Goal: Information Seeking & Learning: Learn about a topic

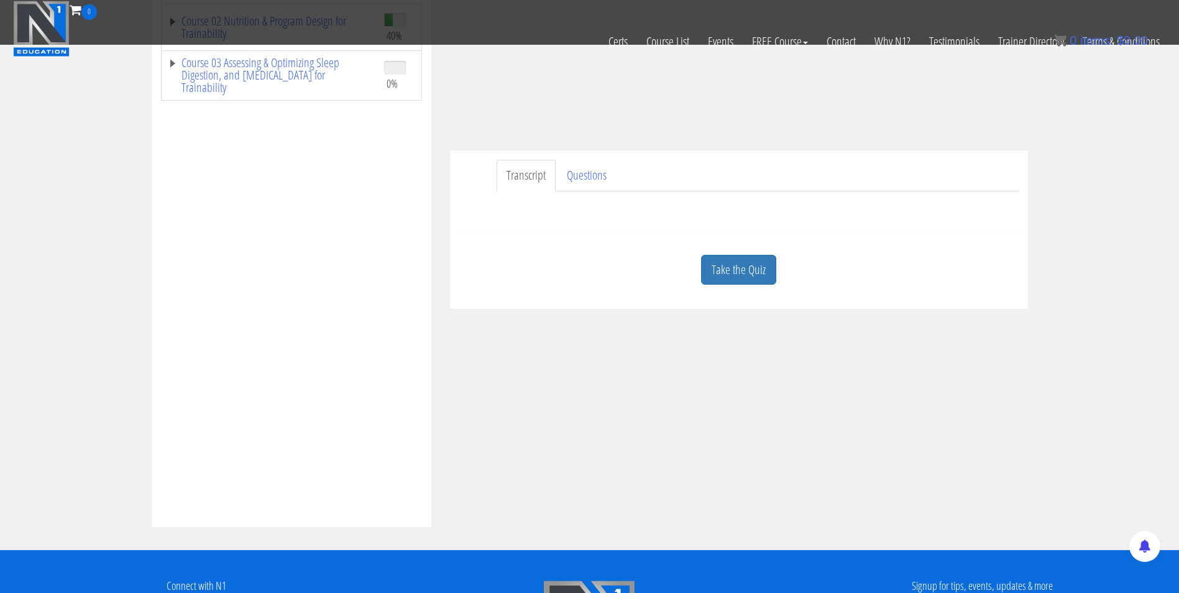
scroll to position [267, 0]
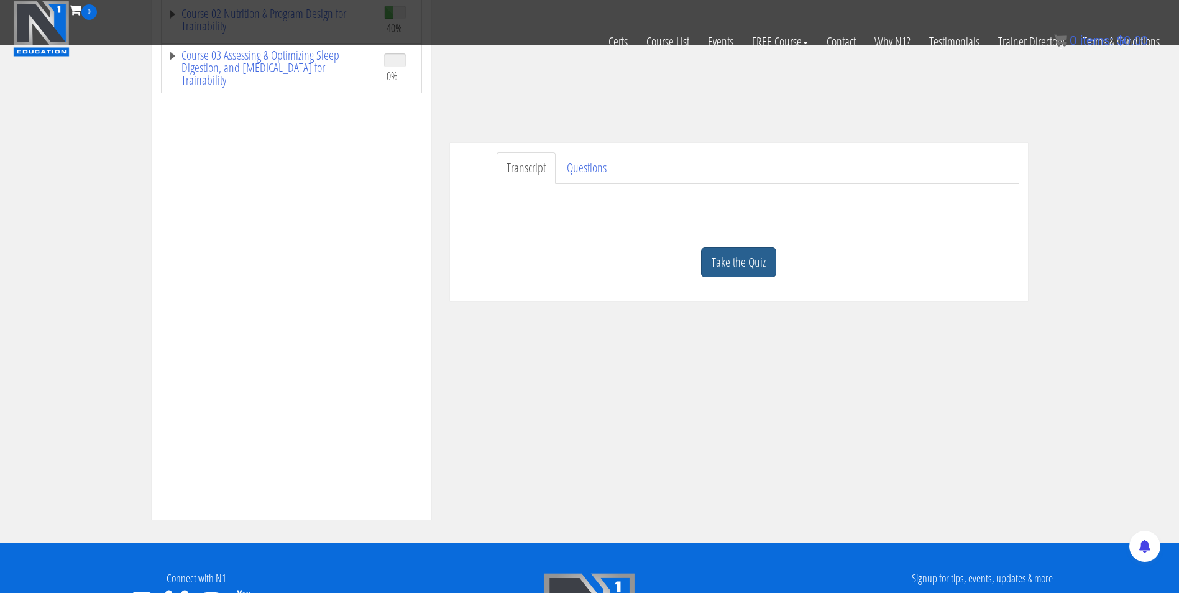
click at [755, 274] on link "Take the Quiz" at bounding box center [738, 262] width 75 height 30
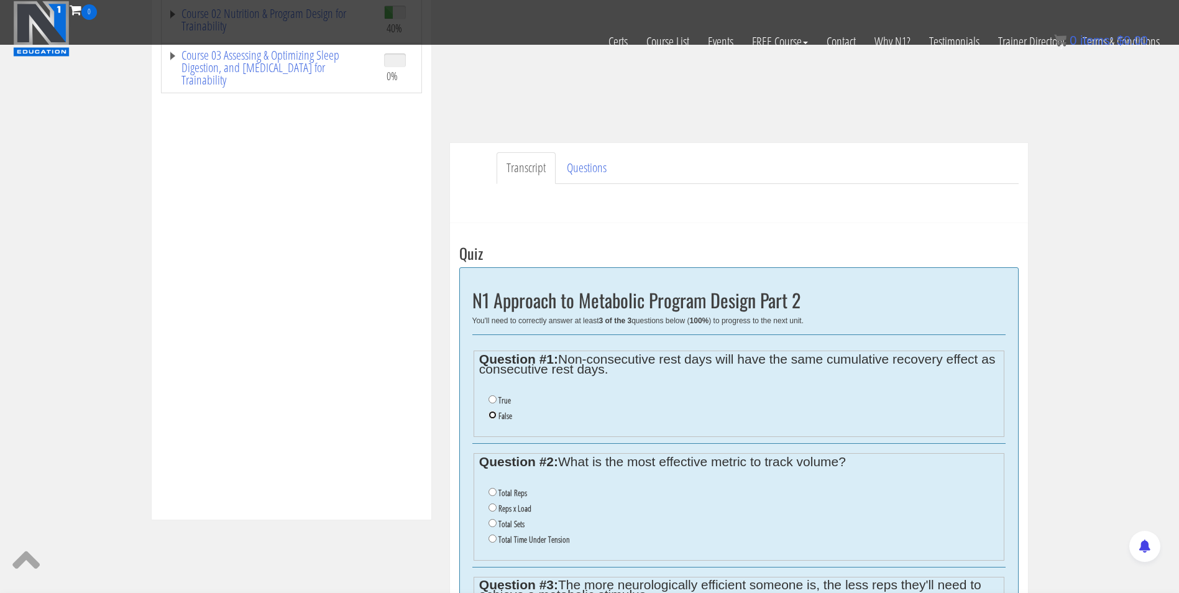
click at [493, 416] on input "False" at bounding box center [493, 415] width 8 height 8
radio input "true"
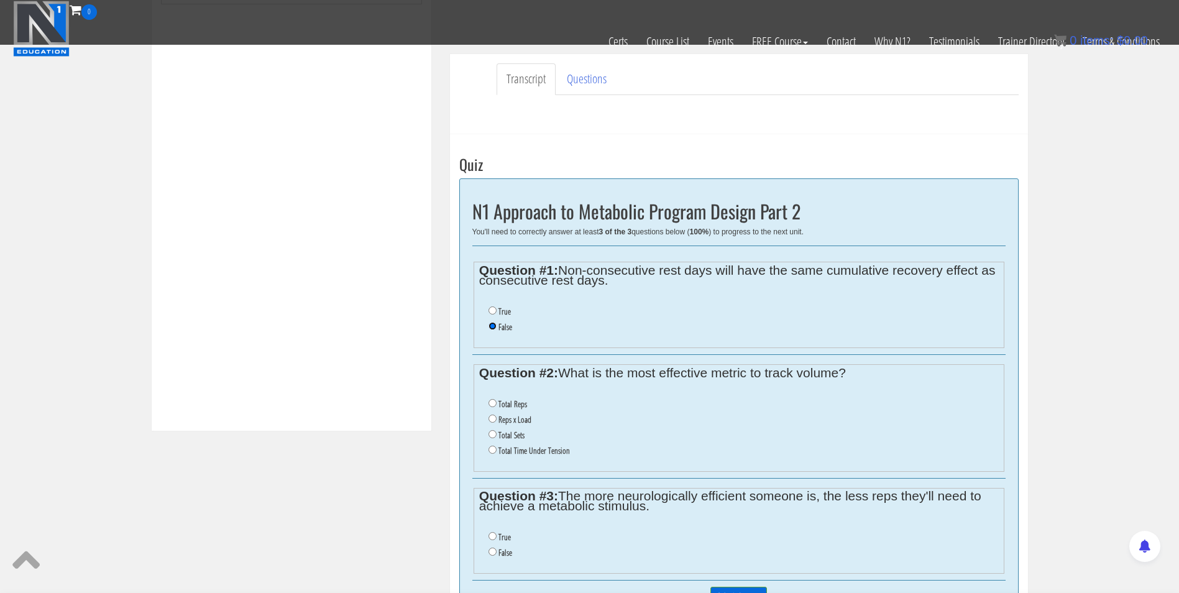
scroll to position [434, 0]
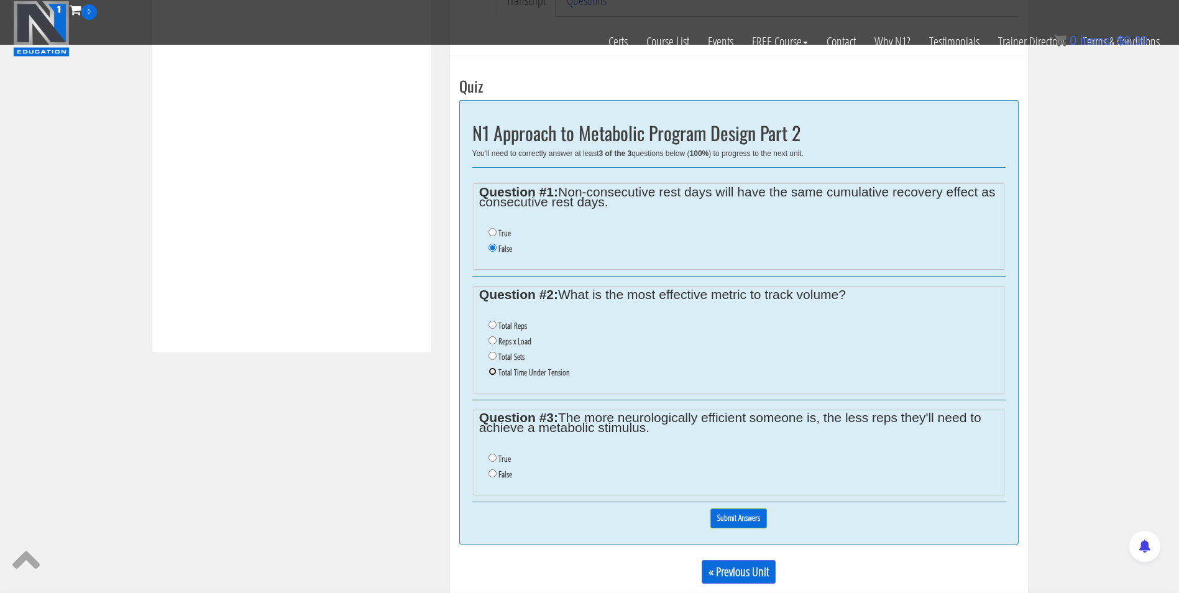
click at [490, 370] on input "Total Time Under Tension" at bounding box center [493, 371] width 8 height 8
radio input "true"
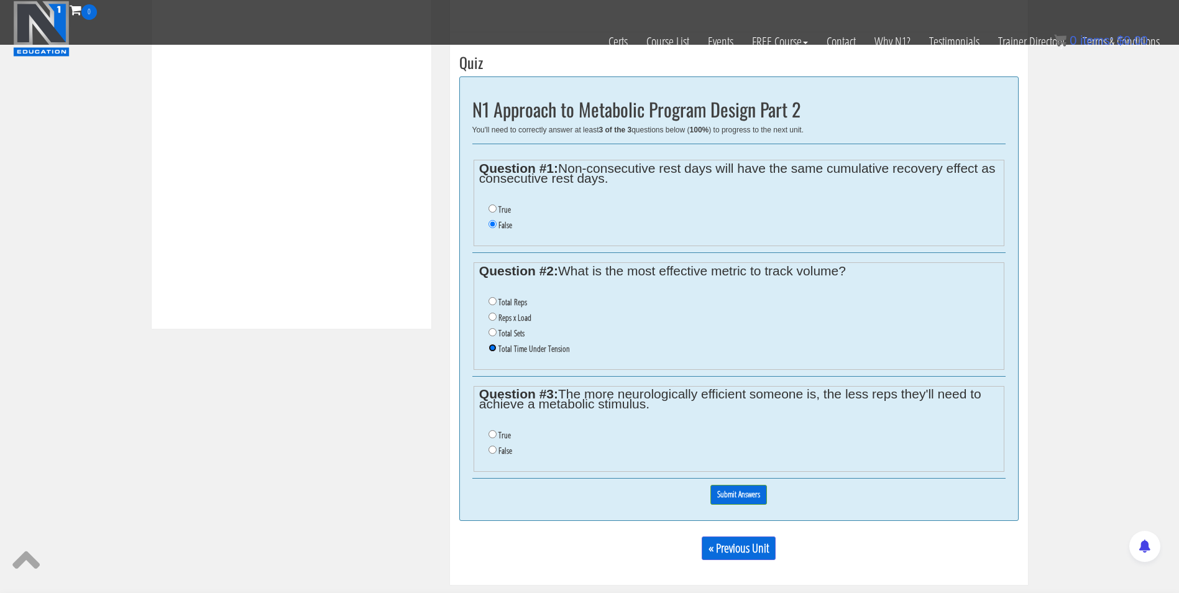
scroll to position [457, 0]
click at [495, 441] on li "True" at bounding box center [744, 436] width 510 height 16
click at [492, 436] on input "True" at bounding box center [493, 435] width 8 height 8
radio input "true"
click at [741, 495] on input "Submit Answers" at bounding box center [738, 494] width 57 height 19
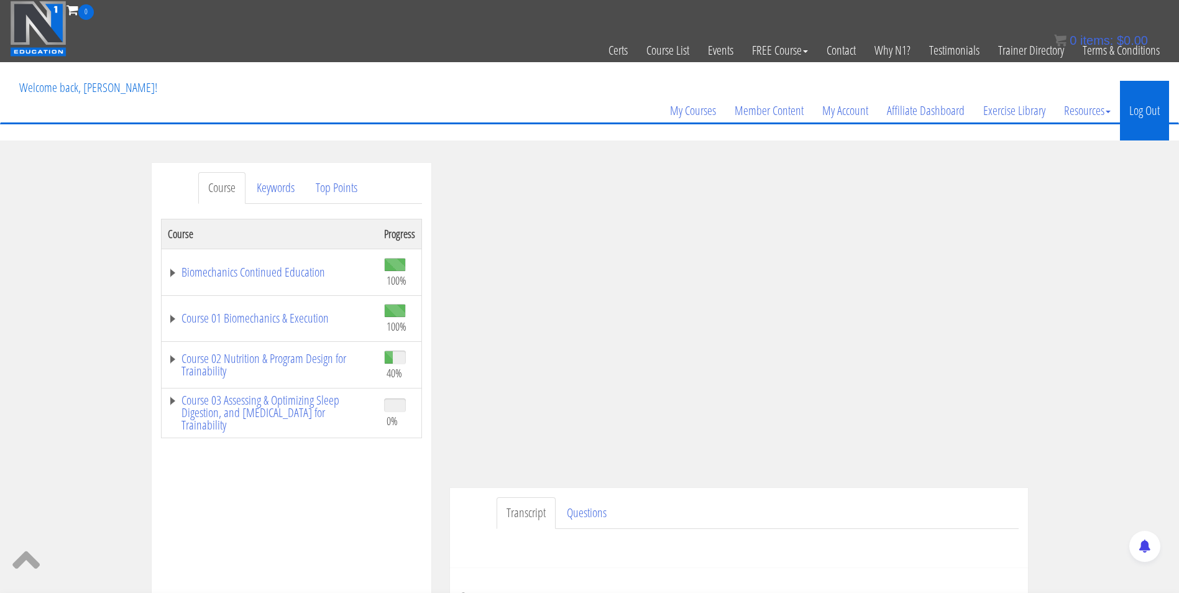
click at [1144, 108] on link "Log Out" at bounding box center [1144, 111] width 49 height 60
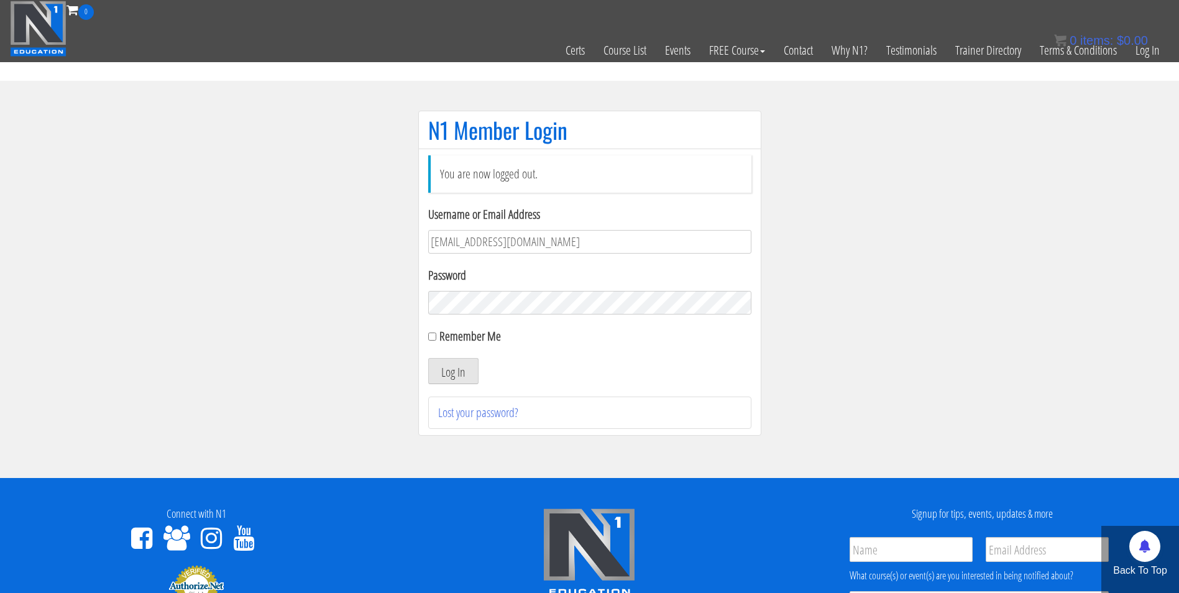
type input "[EMAIL_ADDRESS][DOMAIN_NAME]"
click at [428, 358] on button "Log In" at bounding box center [453, 371] width 50 height 26
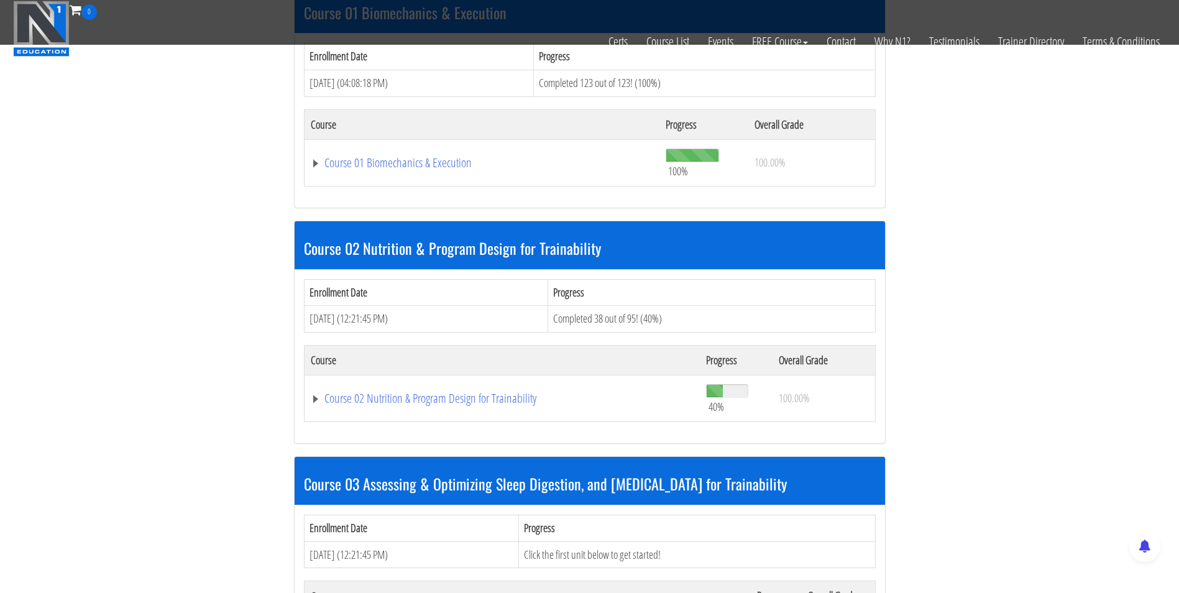
scroll to position [608, 0]
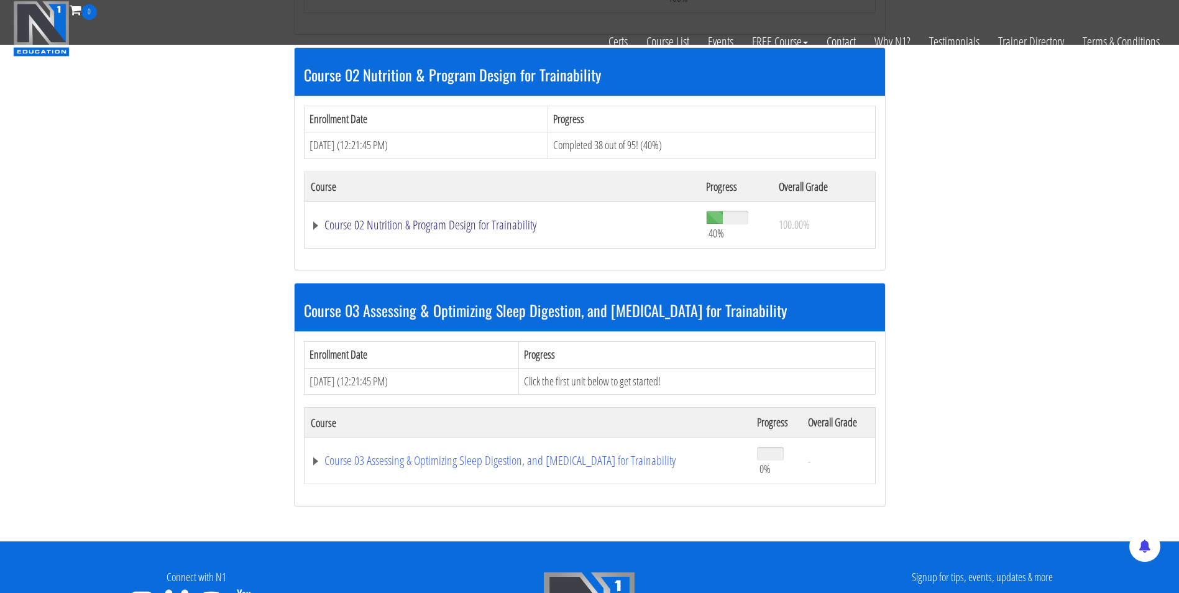
click at [431, 221] on link "Course 02 Nutrition & Program Design for Trainability" at bounding box center [503, 225] width 384 height 12
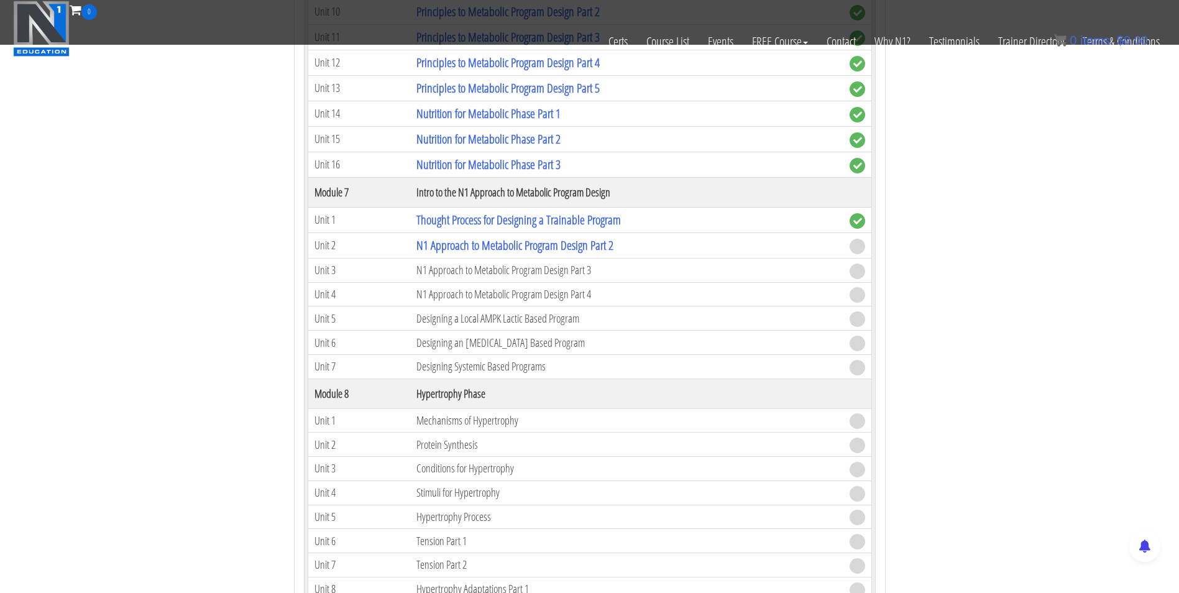
scroll to position [1804, 0]
click at [507, 246] on link "N1 Approach to Metabolic Program Design Part 2" at bounding box center [514, 245] width 197 height 17
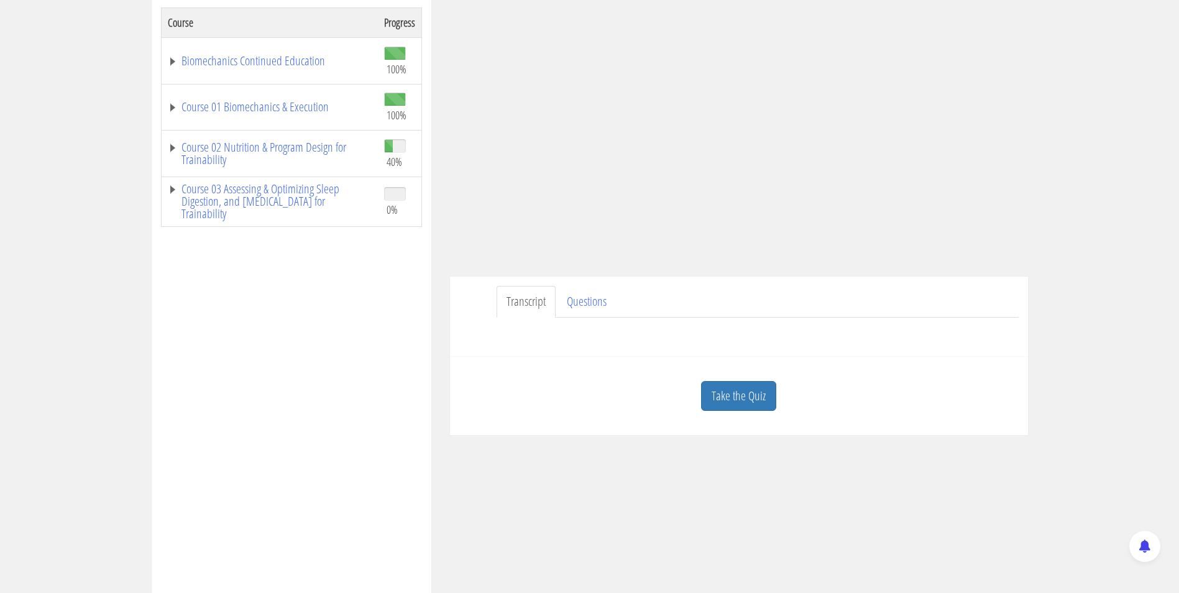
scroll to position [212, 0]
click at [738, 400] on link "Take the Quiz" at bounding box center [738, 395] width 75 height 30
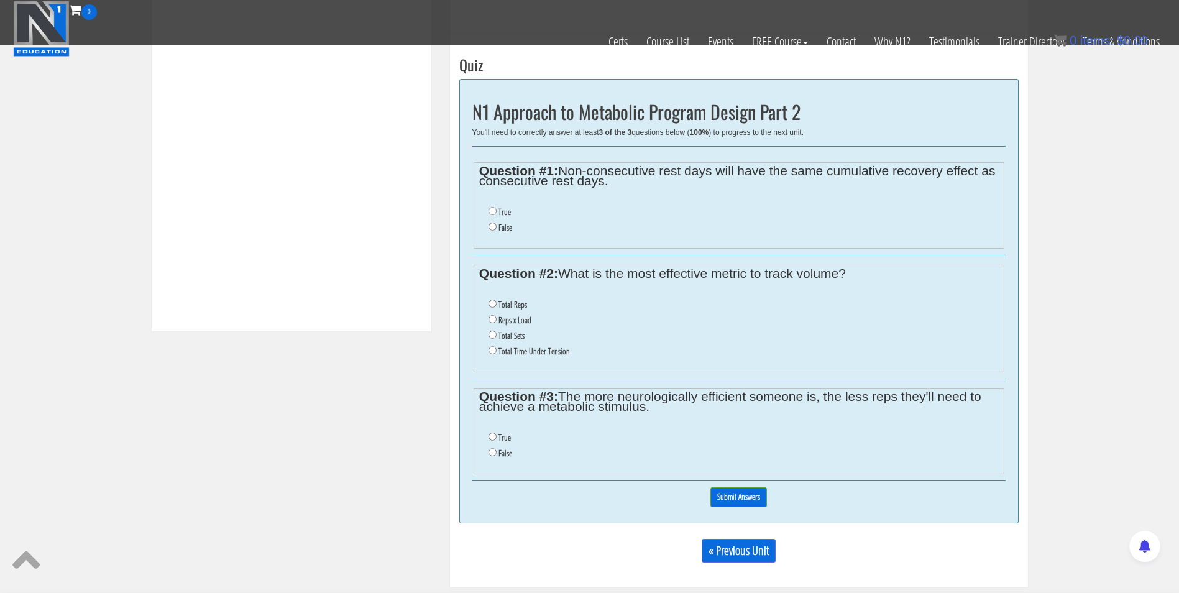
scroll to position [455, 0]
click at [494, 231] on input "False" at bounding box center [493, 227] width 8 height 8
radio input "true"
click at [493, 347] on input "Total Time Under Tension" at bounding box center [493, 350] width 8 height 8
radio input "true"
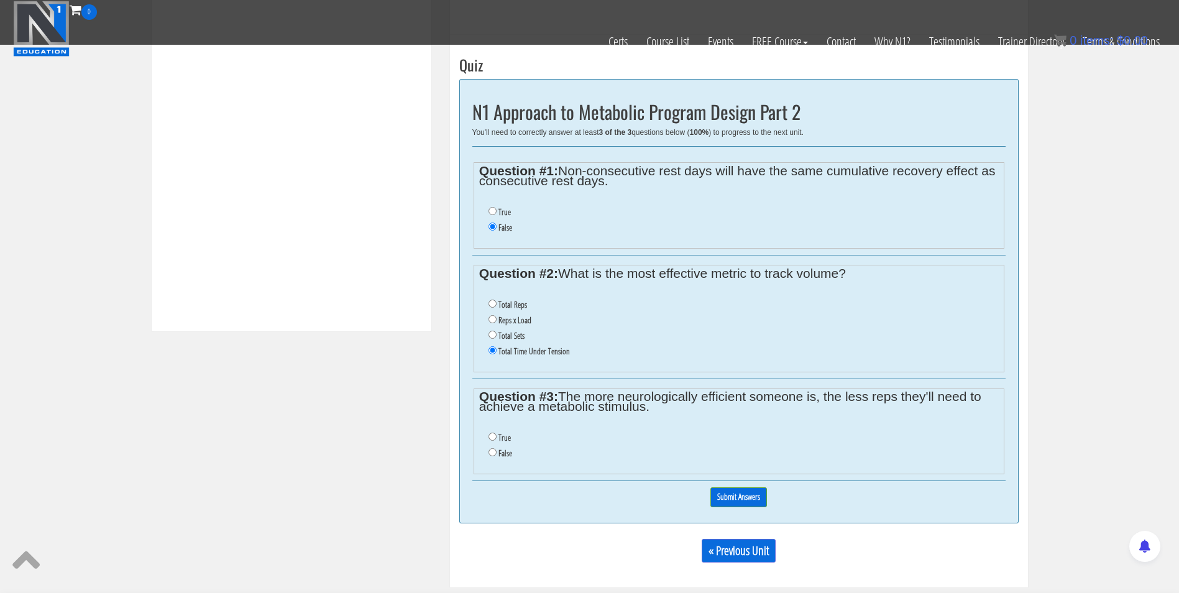
click at [491, 430] on ul "True False" at bounding box center [738, 446] width 519 height 44
click at [494, 436] on input "True" at bounding box center [493, 437] width 8 height 8
radio input "true"
click at [735, 502] on input "Submit Answers" at bounding box center [738, 496] width 57 height 19
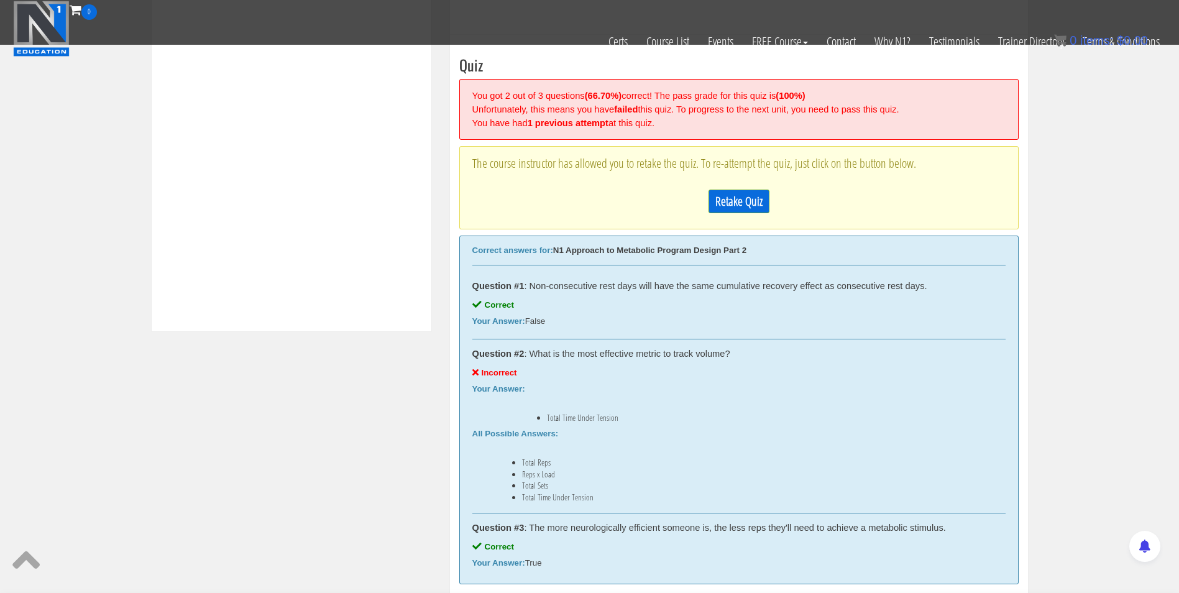
scroll to position [472, 0]
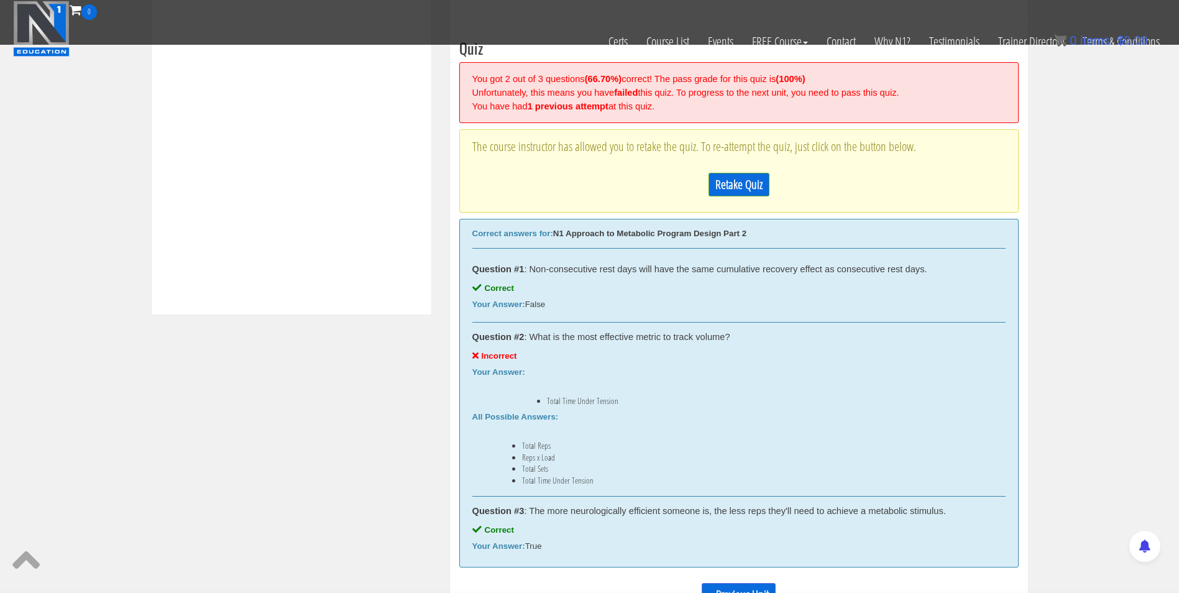
click at [522, 469] on li "Total Sets" at bounding box center [751, 469] width 459 height 10
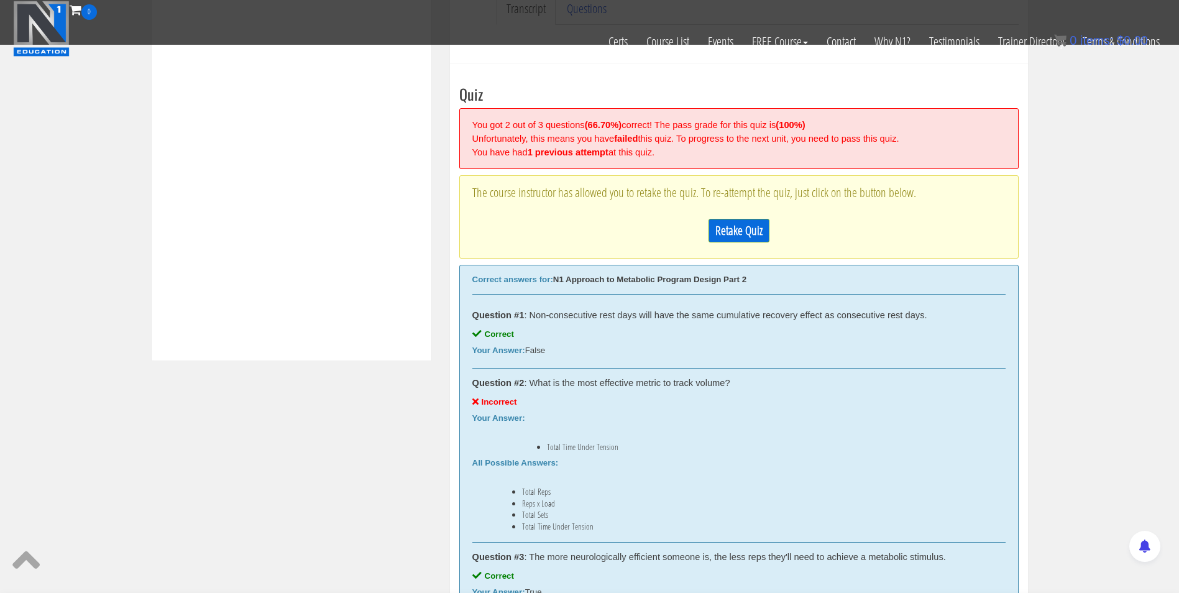
scroll to position [425, 0]
click at [755, 234] on link "Retake Quiz" at bounding box center [739, 231] width 61 height 24
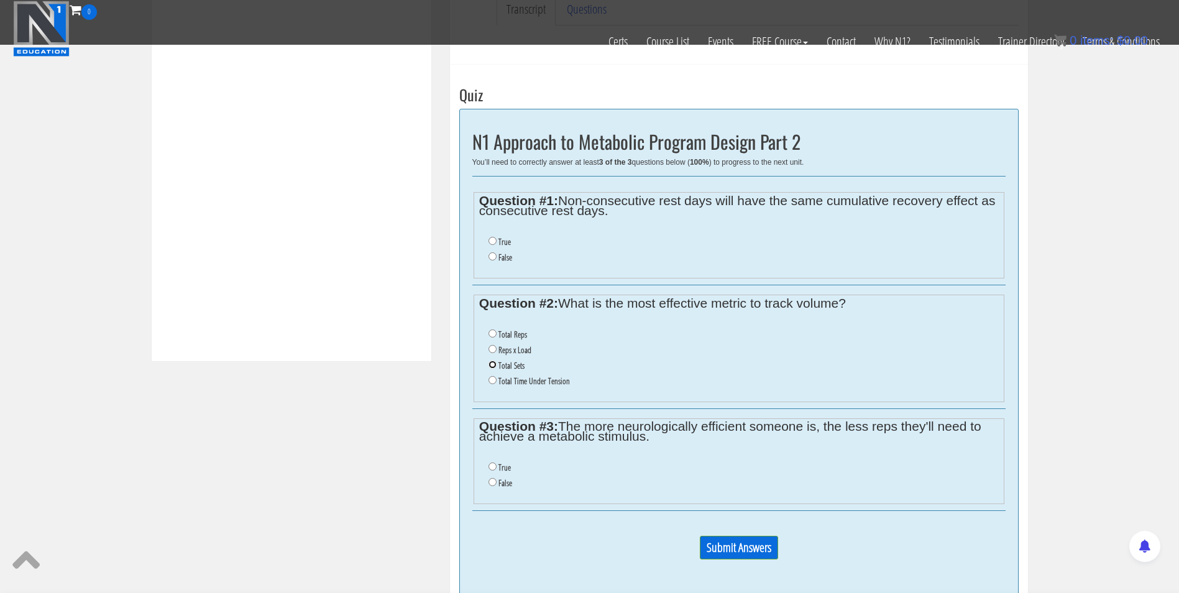
click at [493, 363] on input "Total Sets" at bounding box center [493, 365] width 8 height 8
radio input "true"
click at [492, 245] on input "True" at bounding box center [493, 241] width 8 height 8
radio input "true"
click at [496, 257] on input "False" at bounding box center [493, 256] width 8 height 8
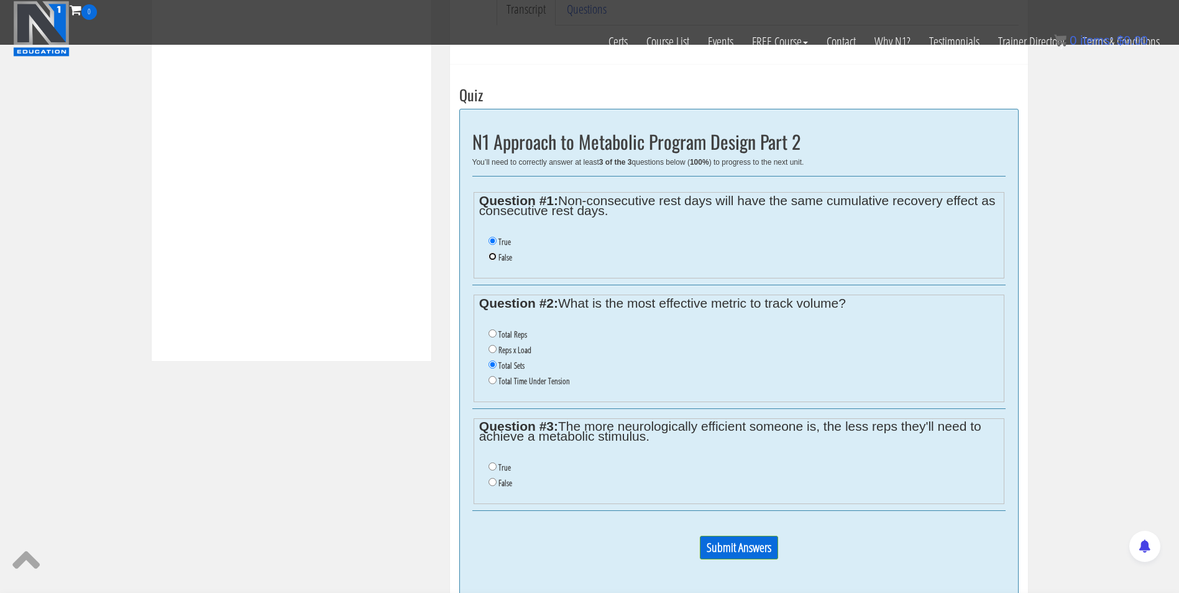
radio input "true"
click at [492, 469] on input "True" at bounding box center [493, 466] width 8 height 8
radio input "true"
click at [712, 543] on input "Submit Answers" at bounding box center [739, 548] width 78 height 24
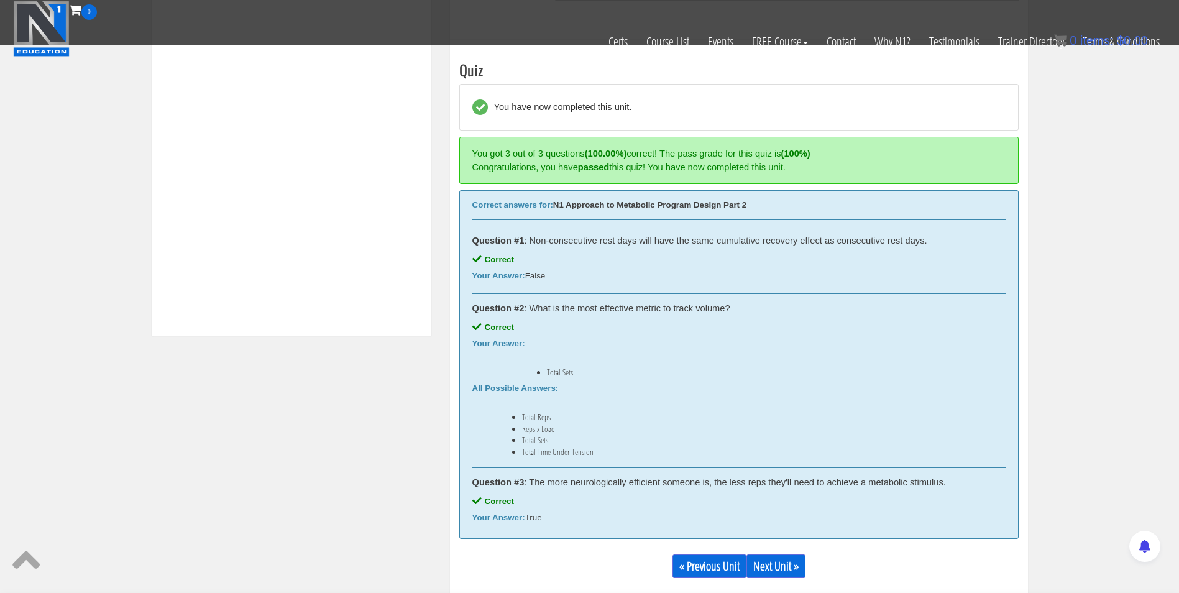
scroll to position [472, 0]
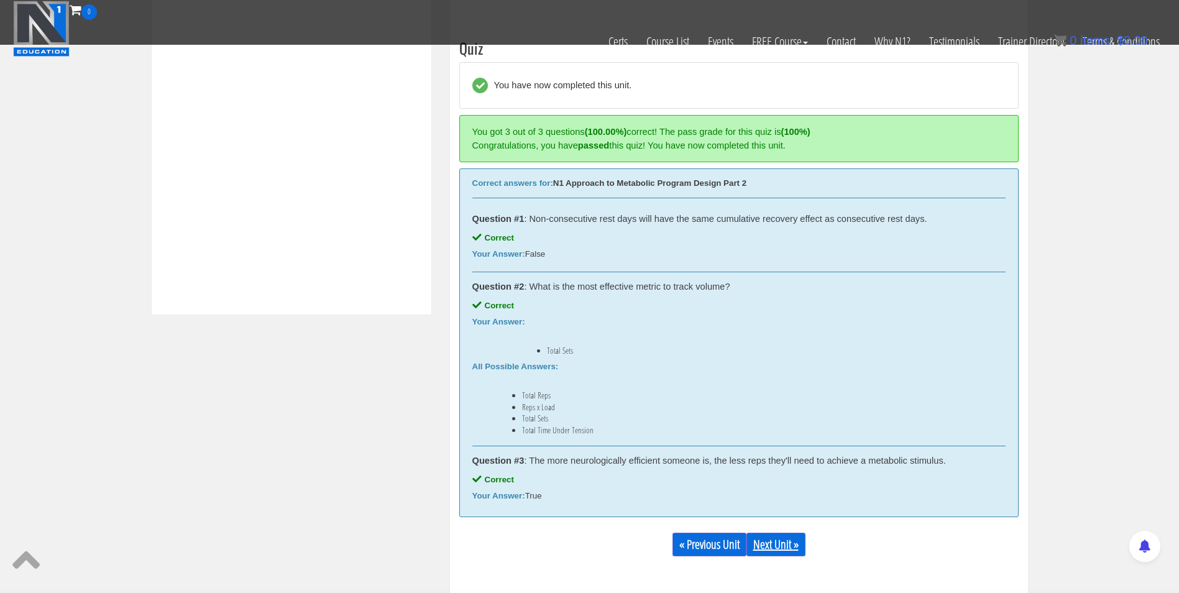
click at [765, 547] on link "Next Unit »" at bounding box center [776, 545] width 59 height 24
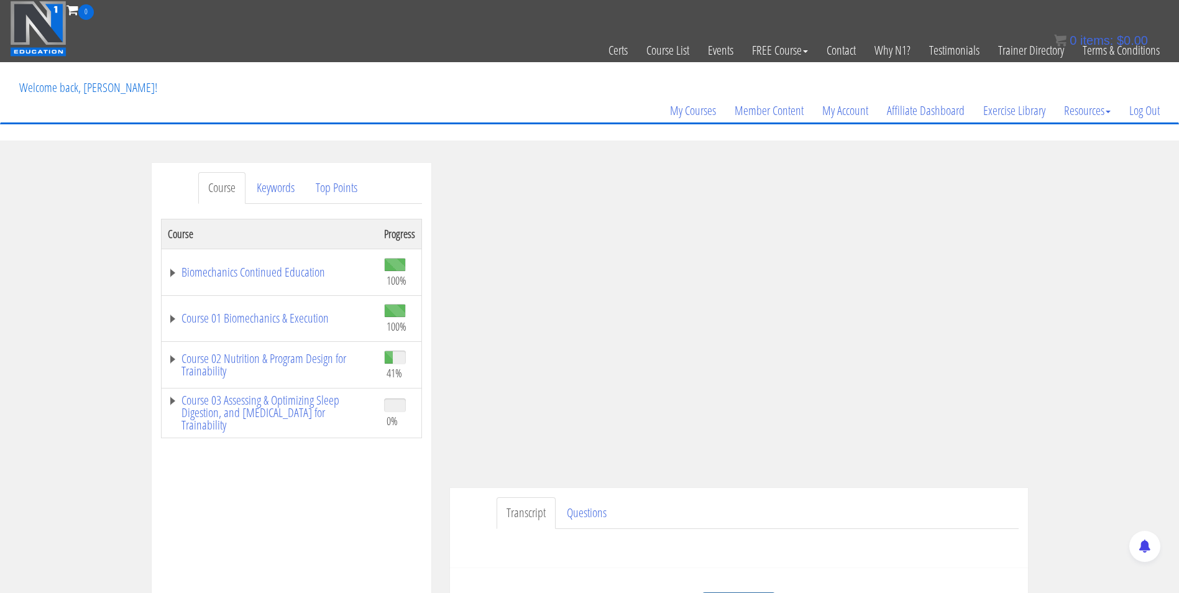
click at [811, 490] on div "Transcript Questions Have a question on this unit? Please submit it here: Name …" at bounding box center [739, 528] width 578 height 80
click at [781, 514] on ul "Transcript Questions" at bounding box center [758, 513] width 522 height 32
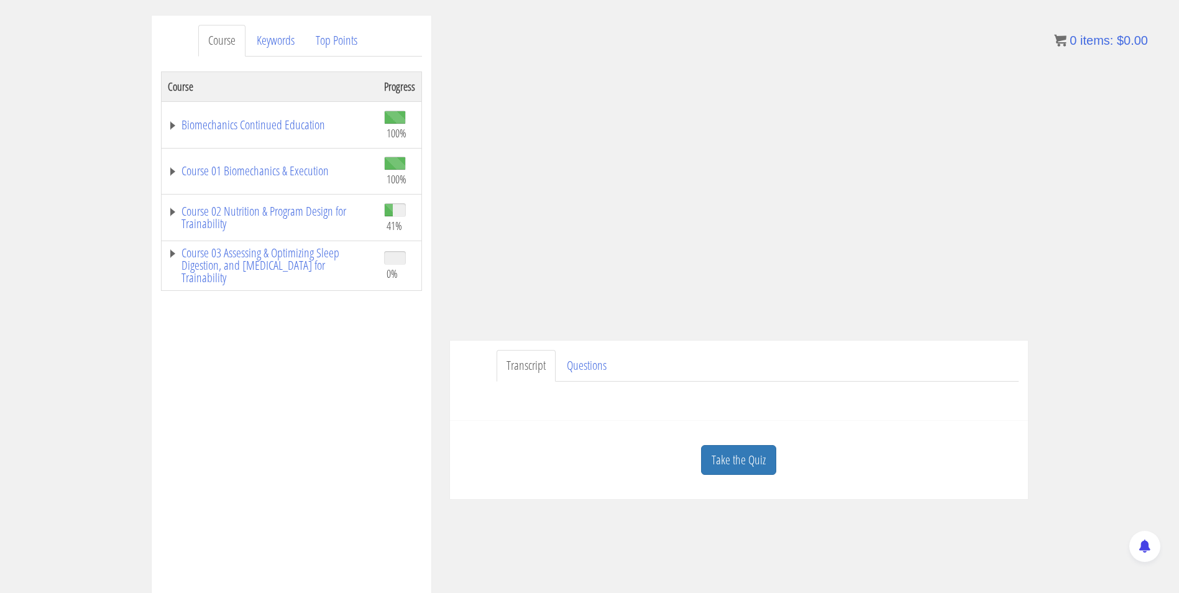
scroll to position [147, 0]
click at [733, 468] on link "Take the Quiz" at bounding box center [738, 461] width 75 height 30
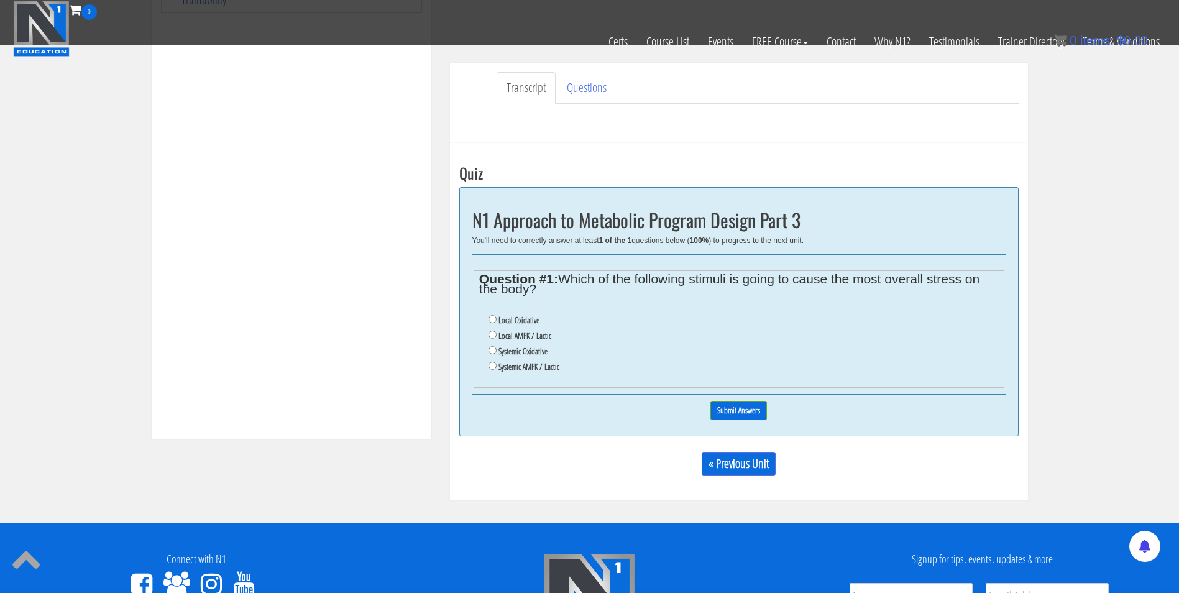
scroll to position [347, 0]
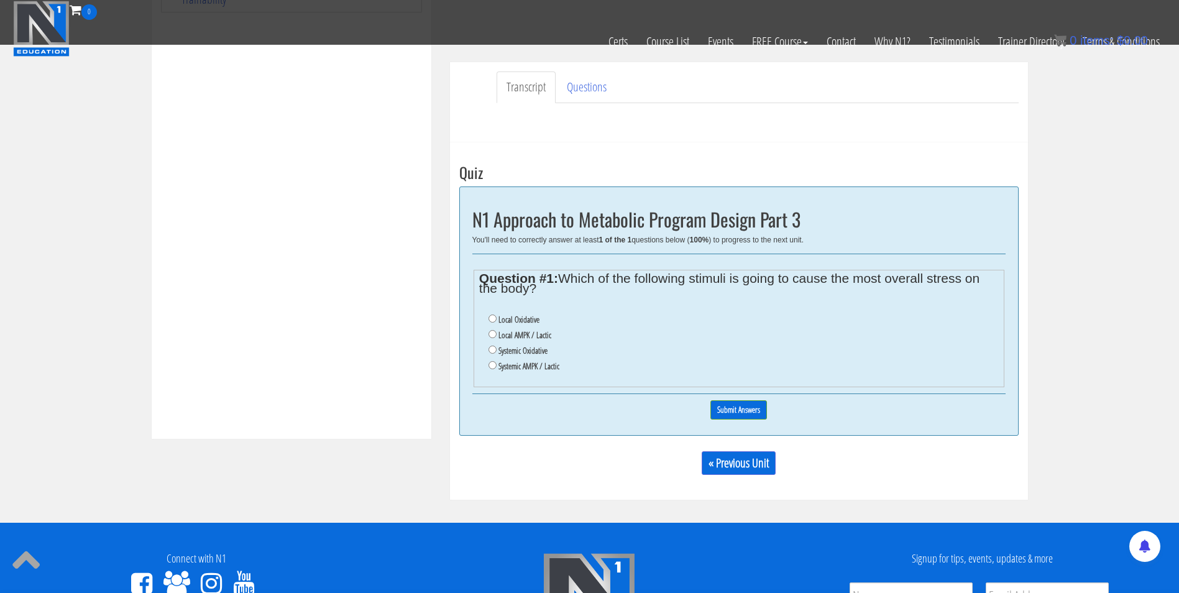
click at [514, 347] on label "Systemic Oxidative" at bounding box center [523, 351] width 49 height 10
click at [497, 347] on input "Systemic Oxidative" at bounding box center [493, 350] width 8 height 8
radio input "true"
click at [730, 405] on input "Submit Answers" at bounding box center [738, 409] width 57 height 19
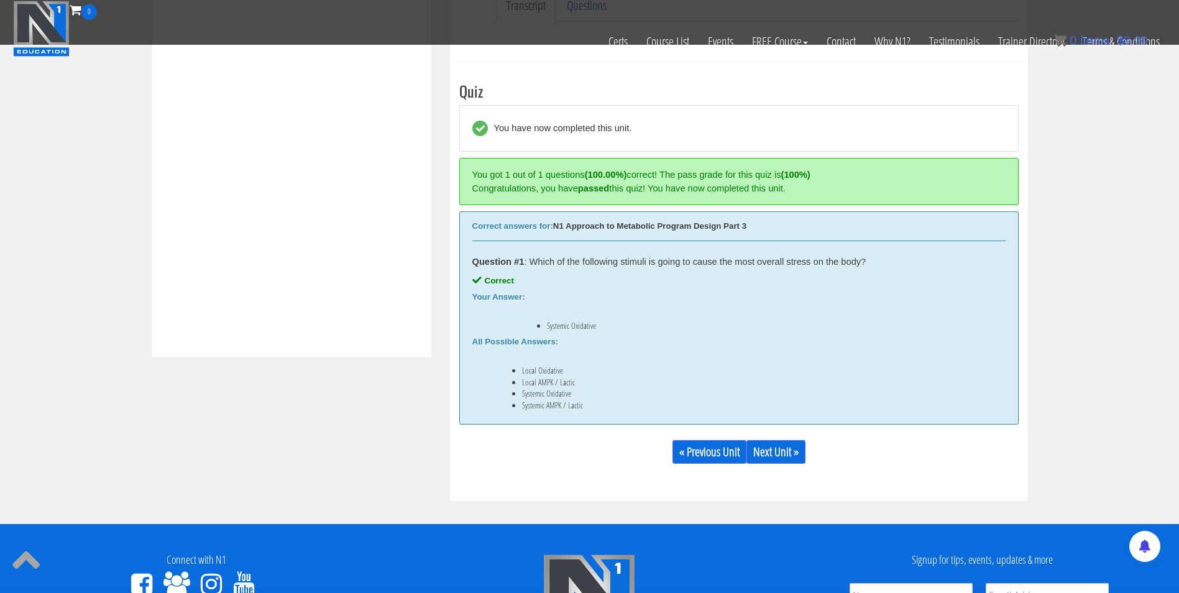
scroll to position [472, 0]
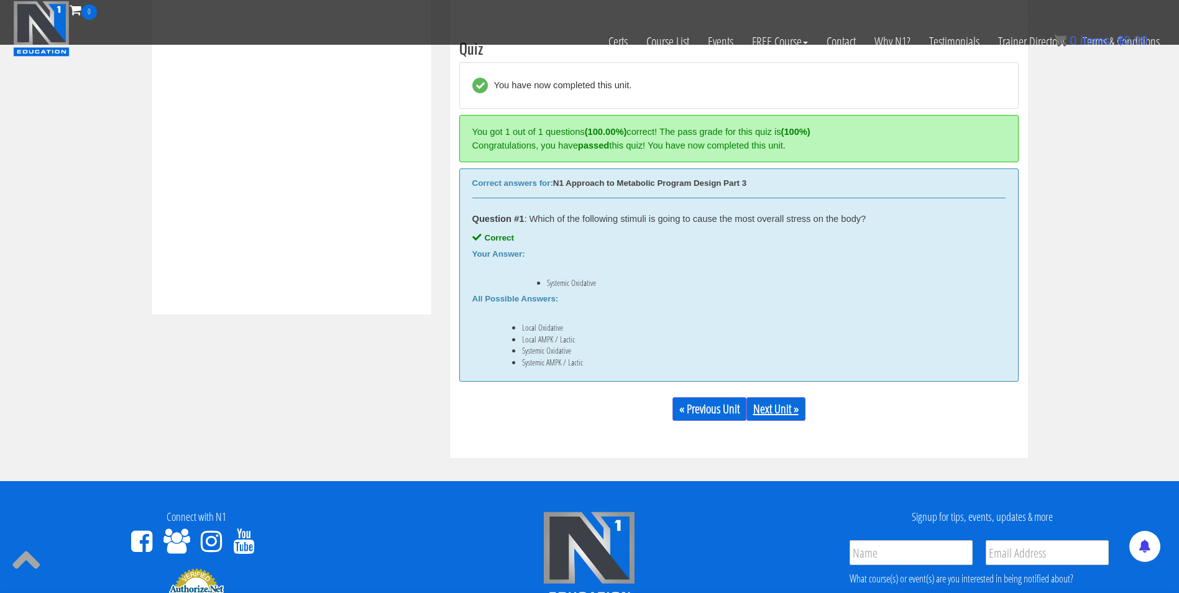
click at [798, 407] on link "Next Unit »" at bounding box center [776, 409] width 59 height 24
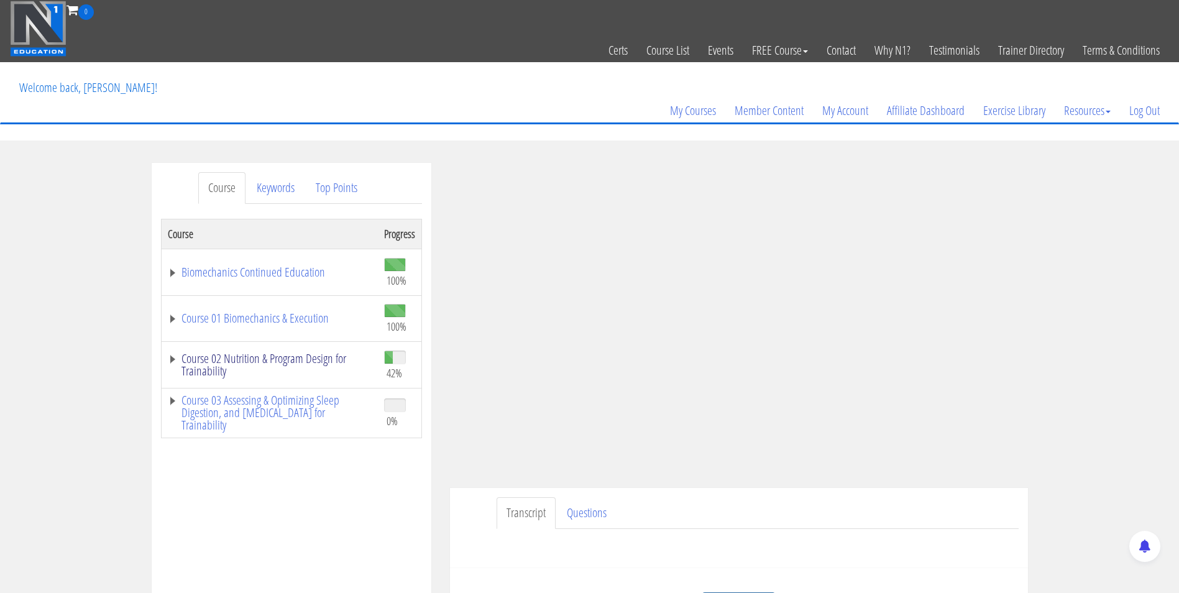
click at [226, 362] on link "Course 02 Nutrition & Program Design for Trainability" at bounding box center [270, 364] width 204 height 25
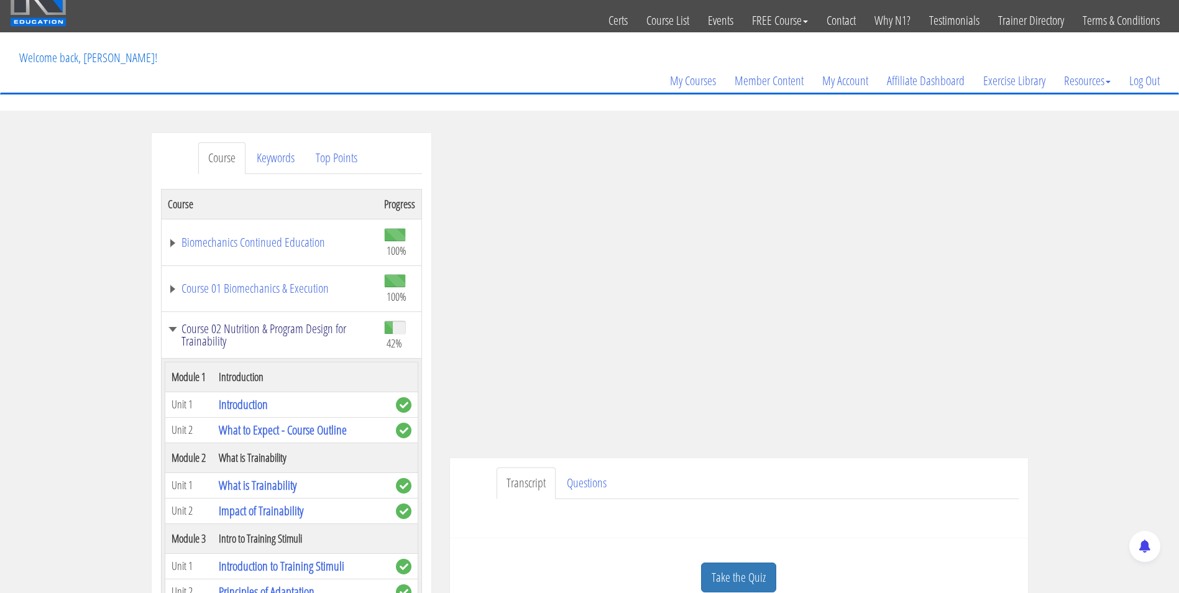
scroll to position [7, 0]
